Goal: Information Seeking & Learning: Learn about a topic

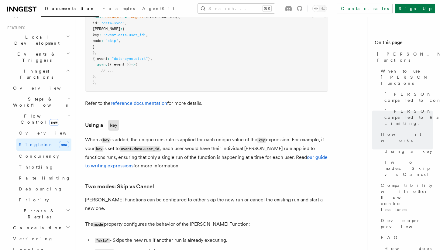
scroll to position [131, 0]
click at [42, 95] on span "Steps & Workflows" at bounding box center [39, 101] width 57 height 12
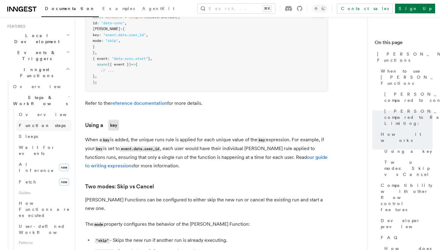
click at [44, 123] on span "Function steps" at bounding box center [42, 125] width 47 height 5
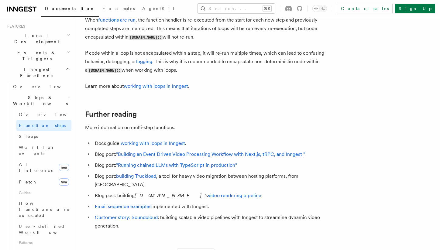
scroll to position [1993, 0]
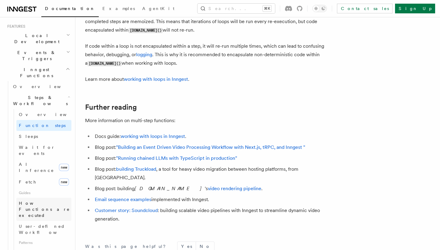
click at [40, 201] on span "How Functions are executed" at bounding box center [44, 209] width 51 height 17
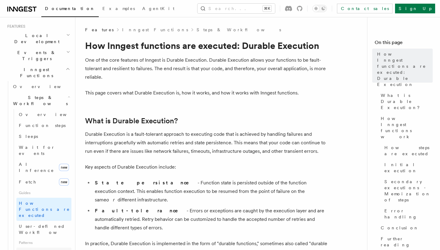
click at [36, 250] on span "Parallel steps" at bounding box center [43, 253] width 49 height 5
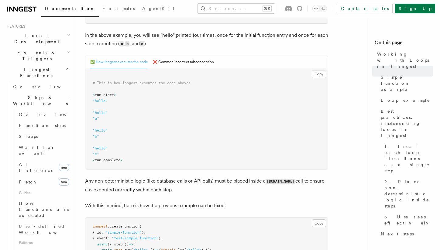
scroll to position [232, 0]
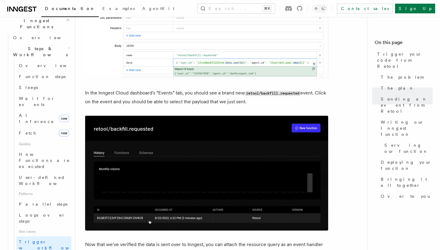
scroll to position [805, 0]
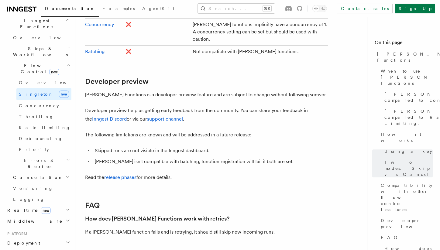
scroll to position [1217, 0]
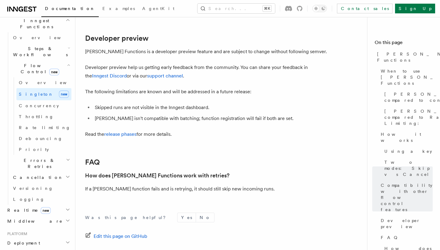
click at [46, 216] on h2 "Middleware" at bounding box center [38, 221] width 67 height 11
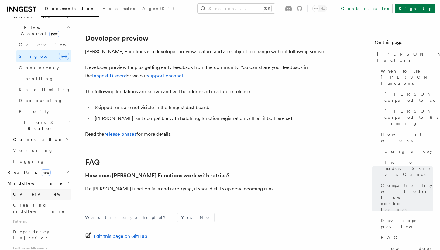
scroll to position [220, 0]
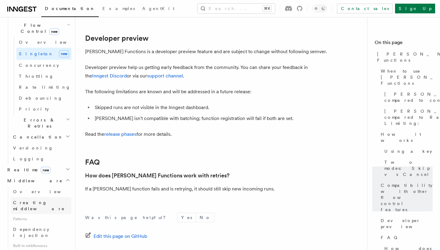
click at [36, 200] on span "Creating middleware" at bounding box center [39, 205] width 52 height 11
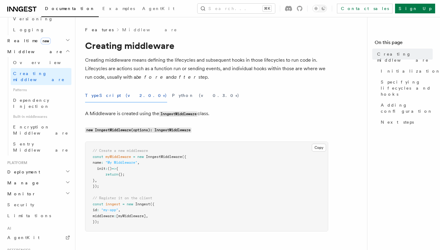
scroll to position [273, 0]
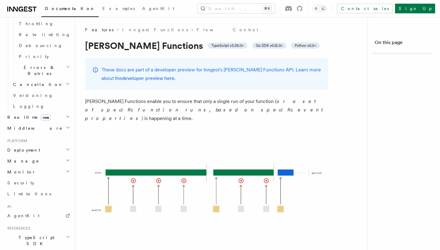
scroll to position [1217, 0]
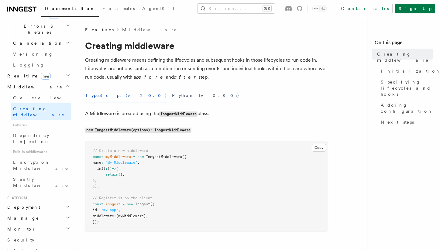
scroll to position [233, 0]
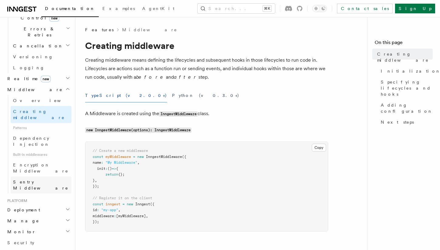
click at [37, 177] on link "Sentry Middleware" at bounding box center [41, 185] width 61 height 17
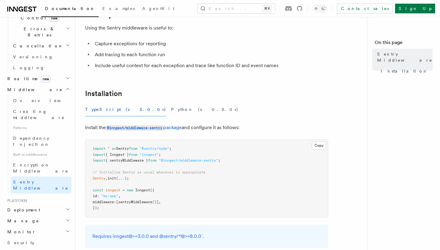
scroll to position [85, 0]
